Goal: Book appointment/travel/reservation

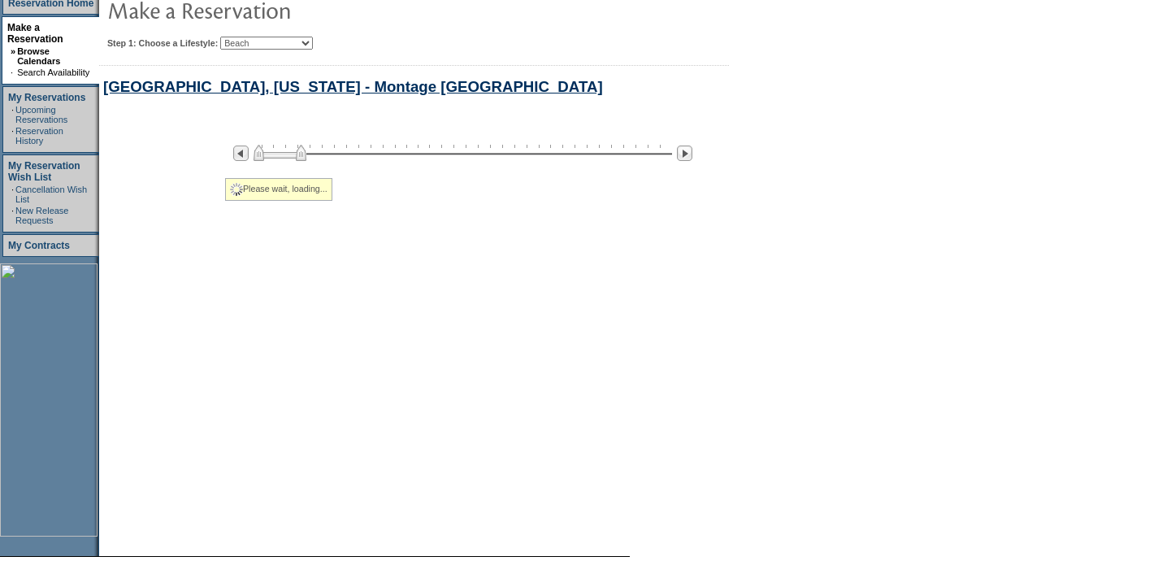
select select "Beach"
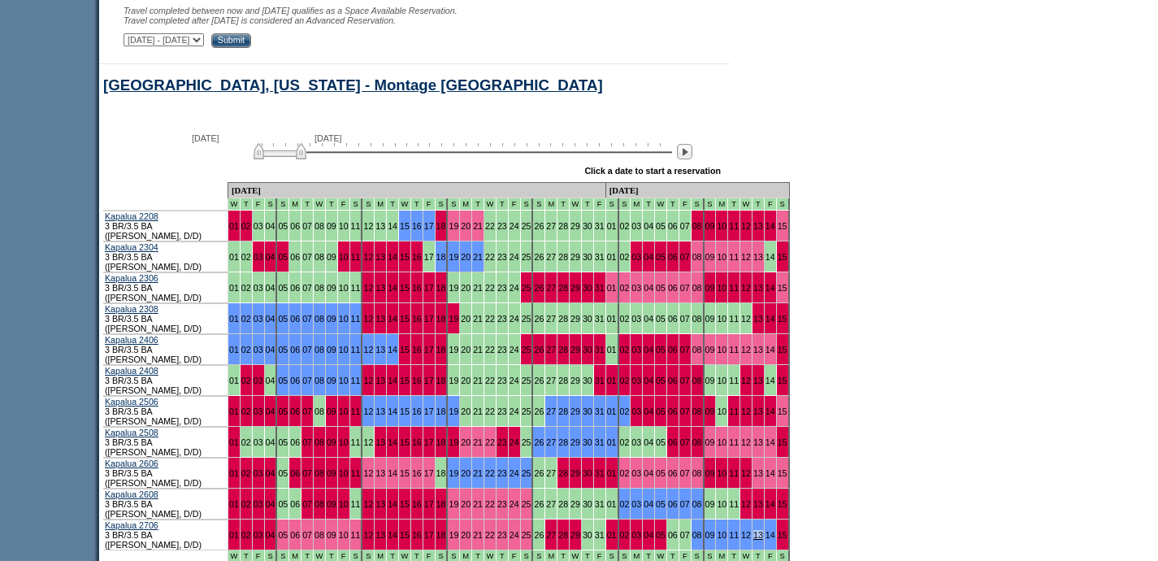
scroll to position [936, 0]
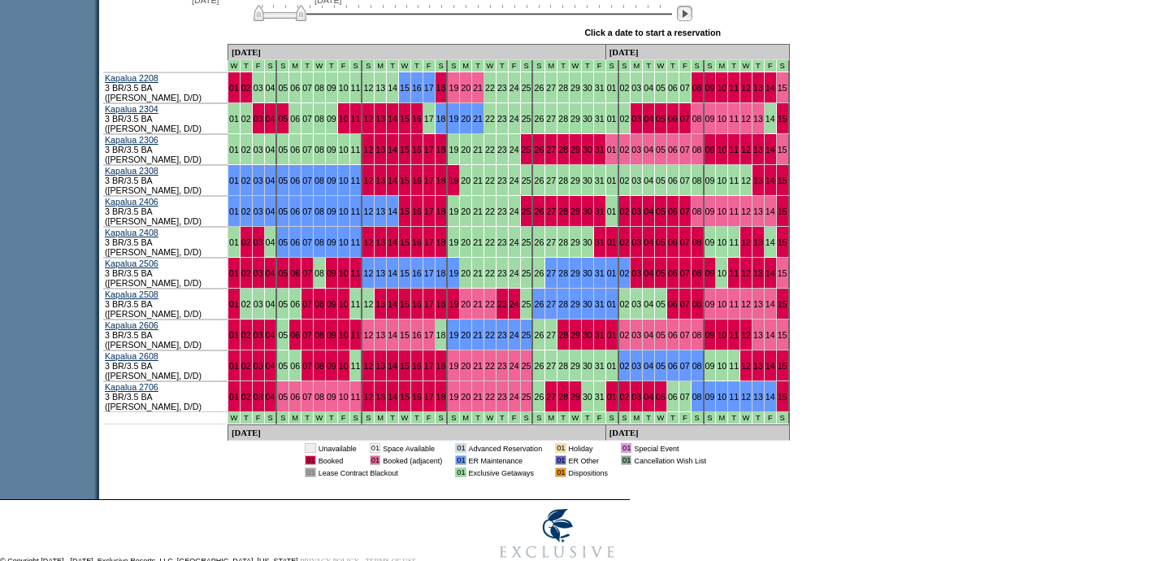
click at [692, 21] on img at bounding box center [684, 13] width 15 height 15
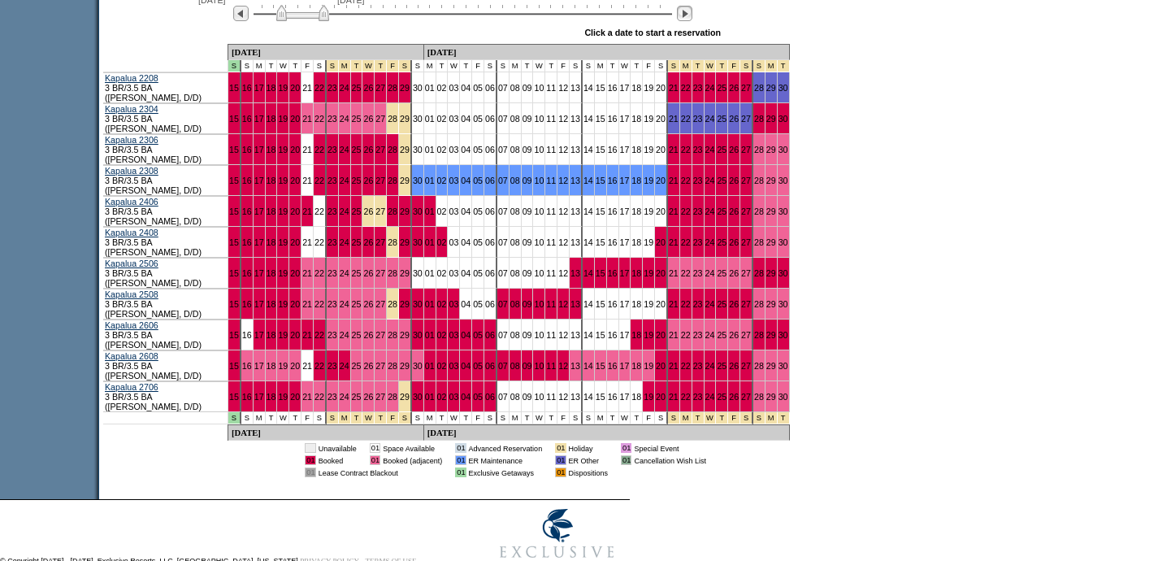
click at [692, 21] on img at bounding box center [684, 13] width 15 height 15
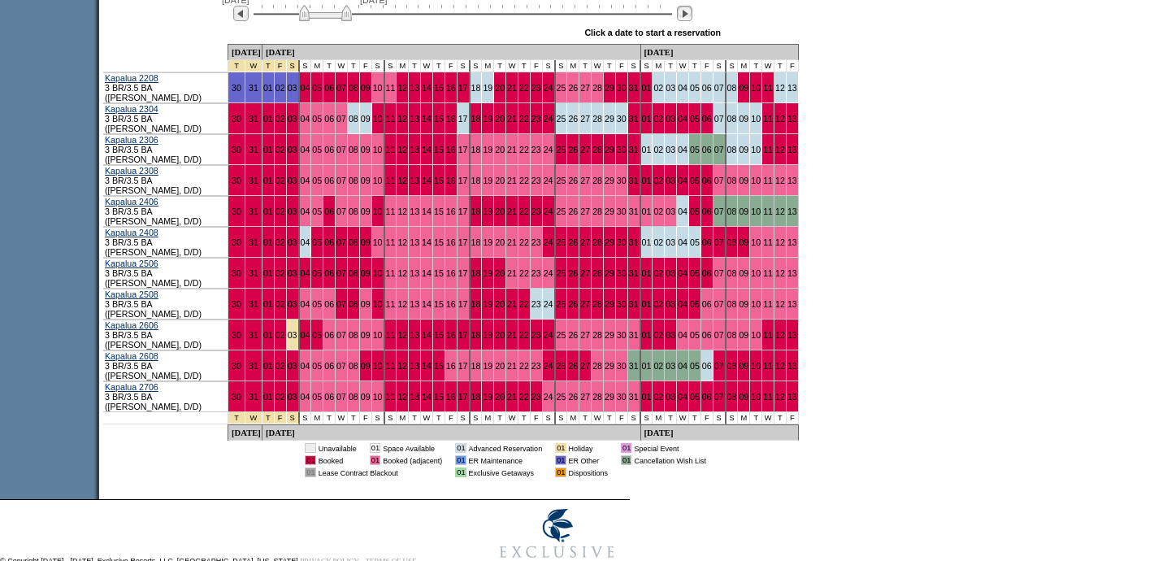
click at [692, 21] on img at bounding box center [684, 13] width 15 height 15
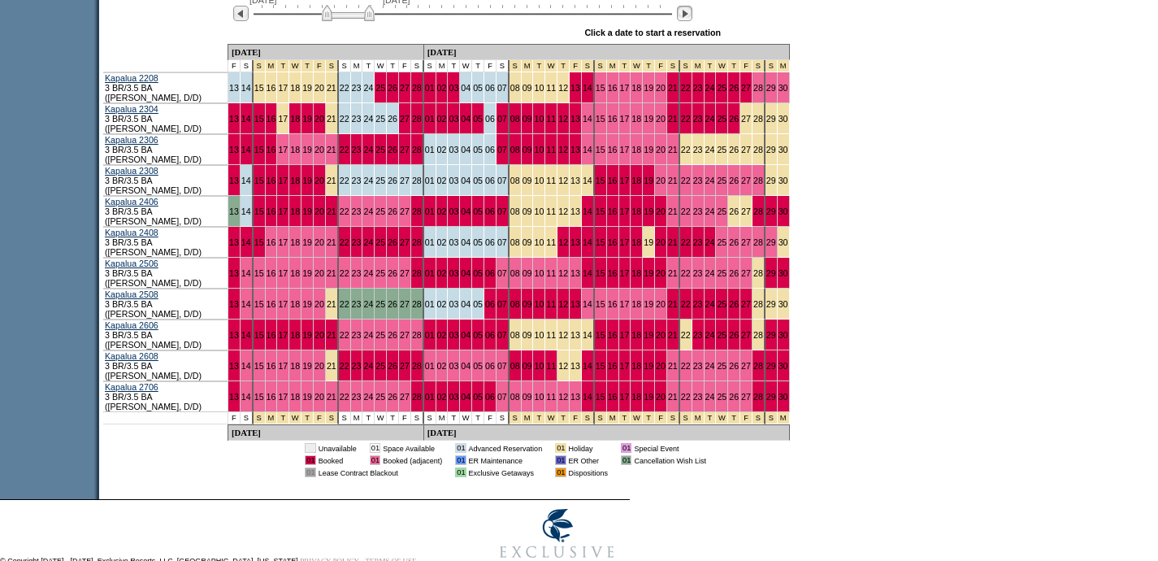
click at [692, 15] on img at bounding box center [684, 13] width 15 height 15
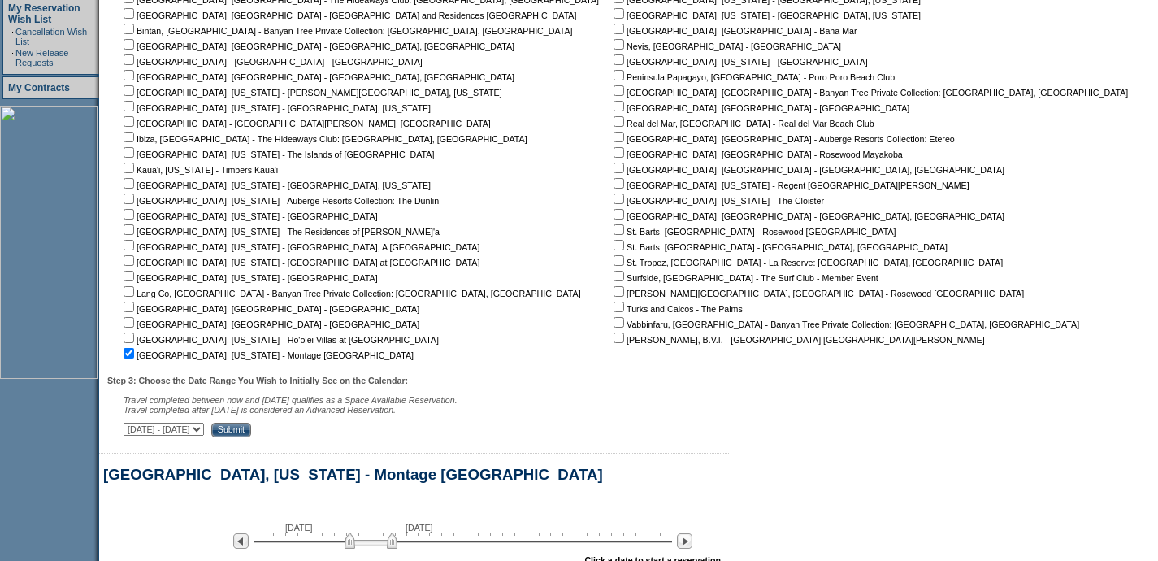
scroll to position [408, 0]
click at [134, 356] on input "checkbox" at bounding box center [129, 354] width 11 height 11
checkbox input "false"
click at [614, 79] on input "checkbox" at bounding box center [619, 76] width 11 height 11
checkbox input "true"
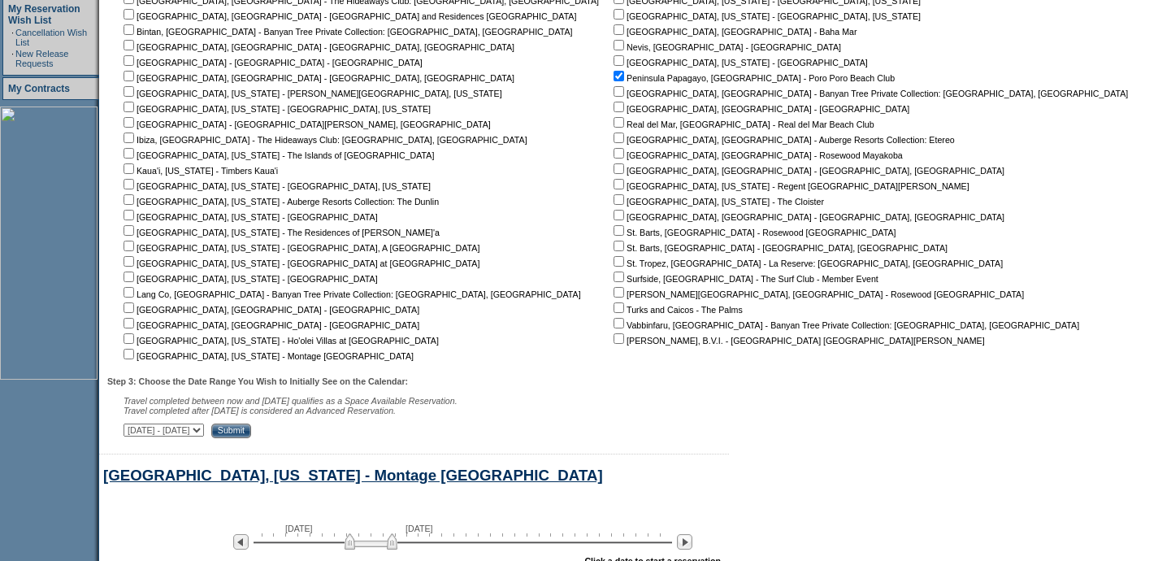
click at [251, 432] on input "Submit" at bounding box center [231, 430] width 40 height 15
